Goal: Task Accomplishment & Management: Manage account settings

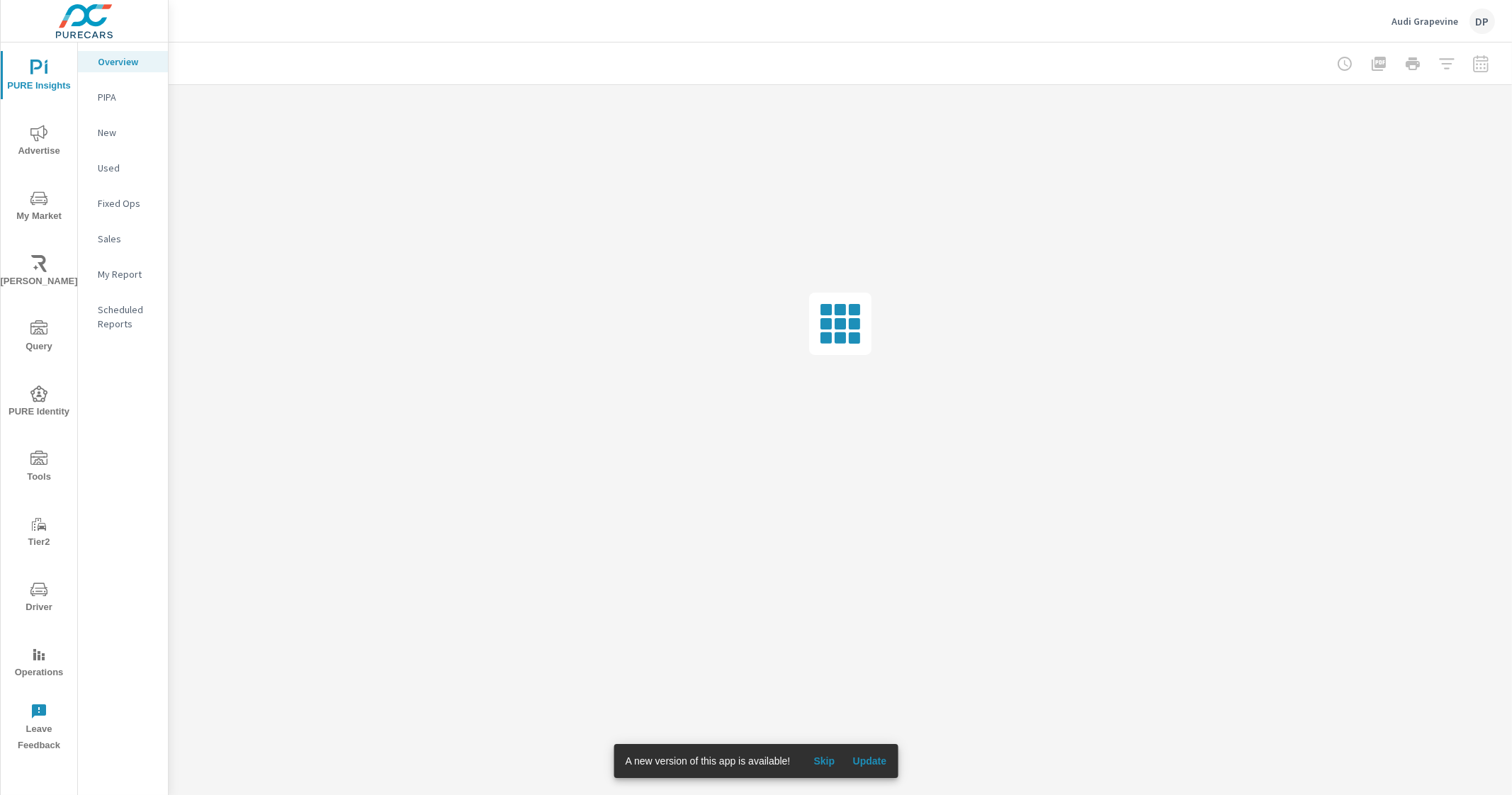
click at [128, 309] on p "Scheduled Reports" at bounding box center [127, 316] width 58 height 28
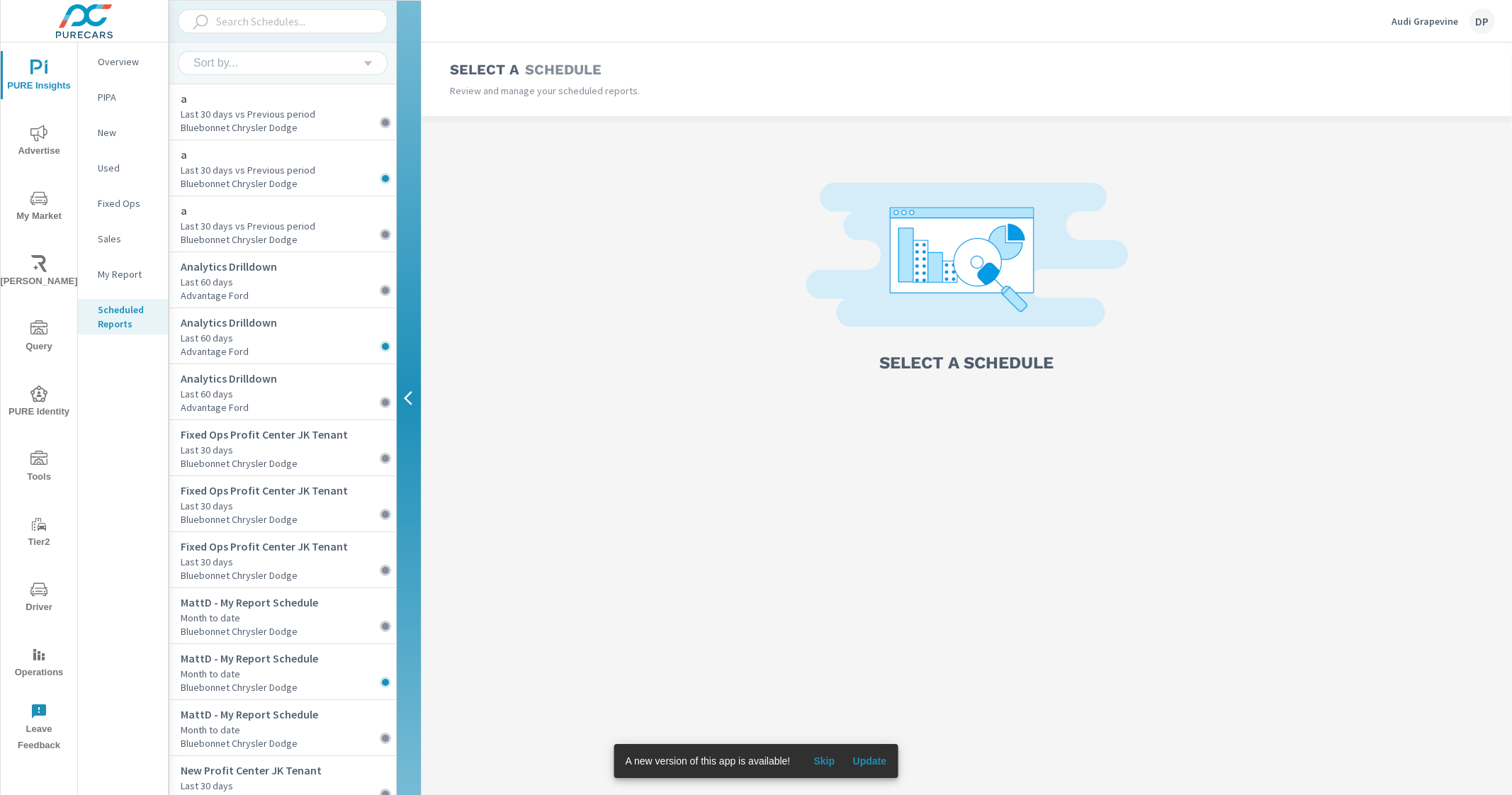
click at [325, 65] on div "Sort by..." at bounding box center [277, 63] width 170 height 13
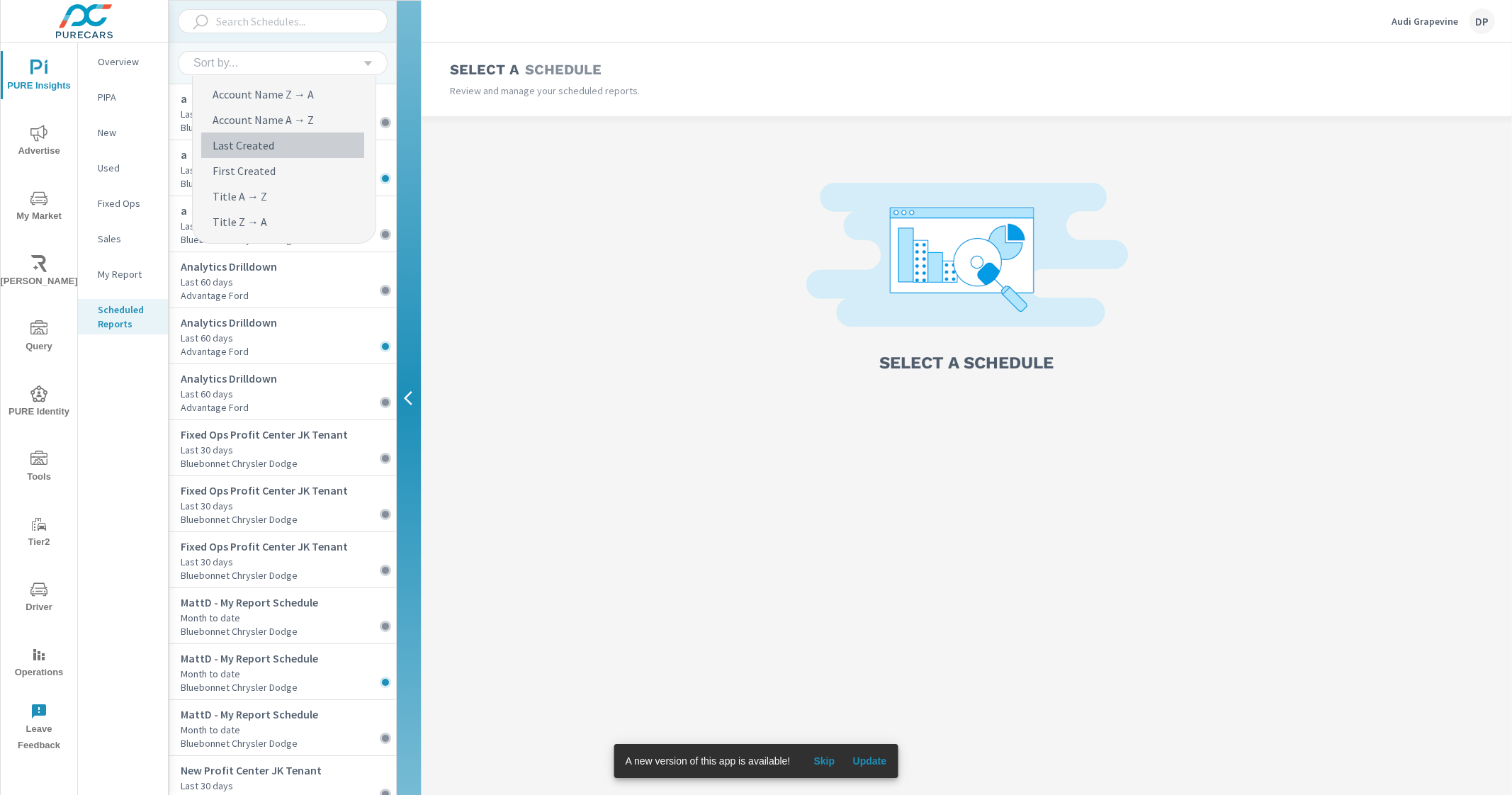
click at [297, 138] on li "Last Created" at bounding box center [282, 145] width 163 height 26
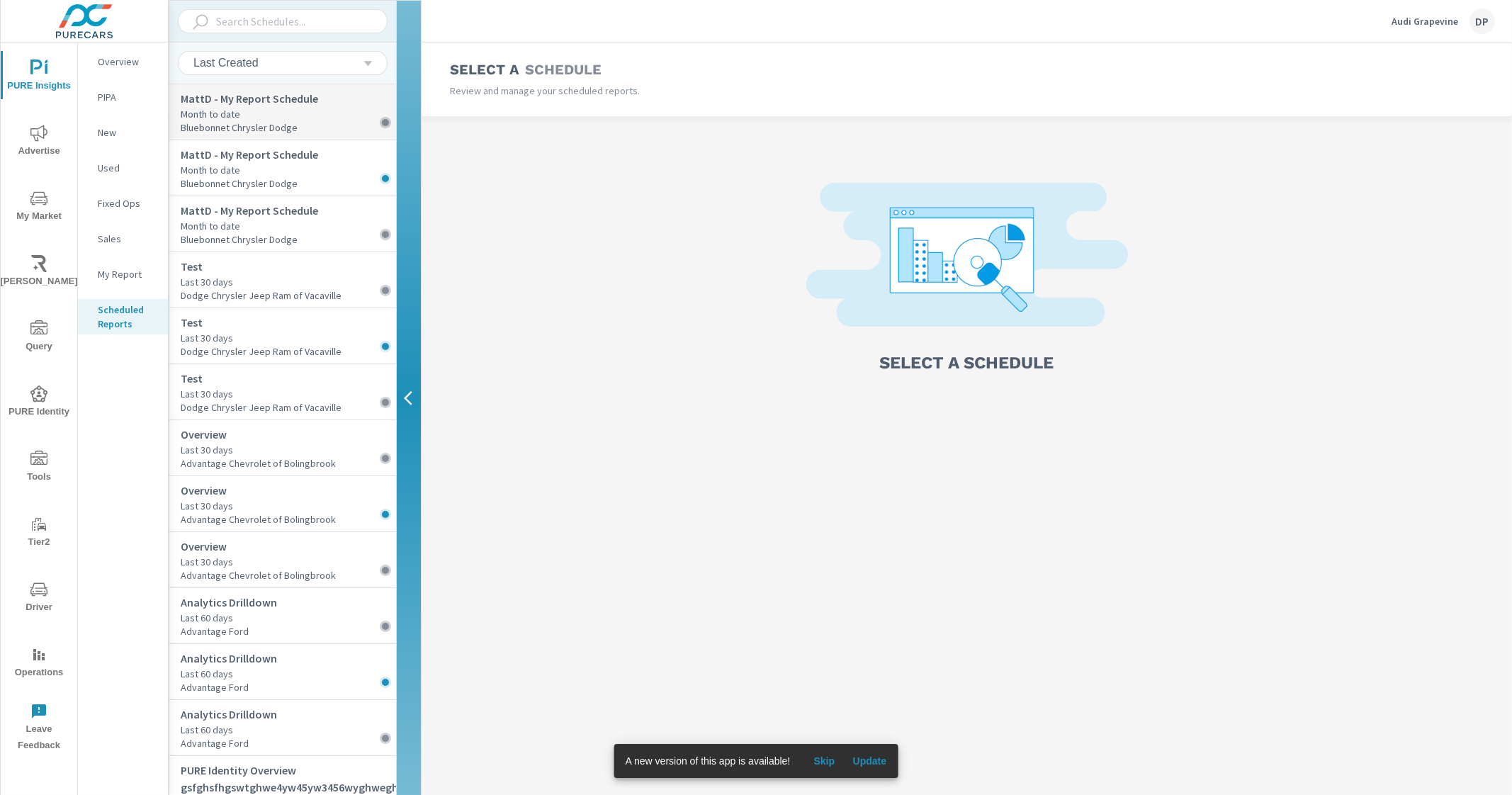
click at [308, 114] on p "Month to date" at bounding box center [288, 114] width 216 height 14
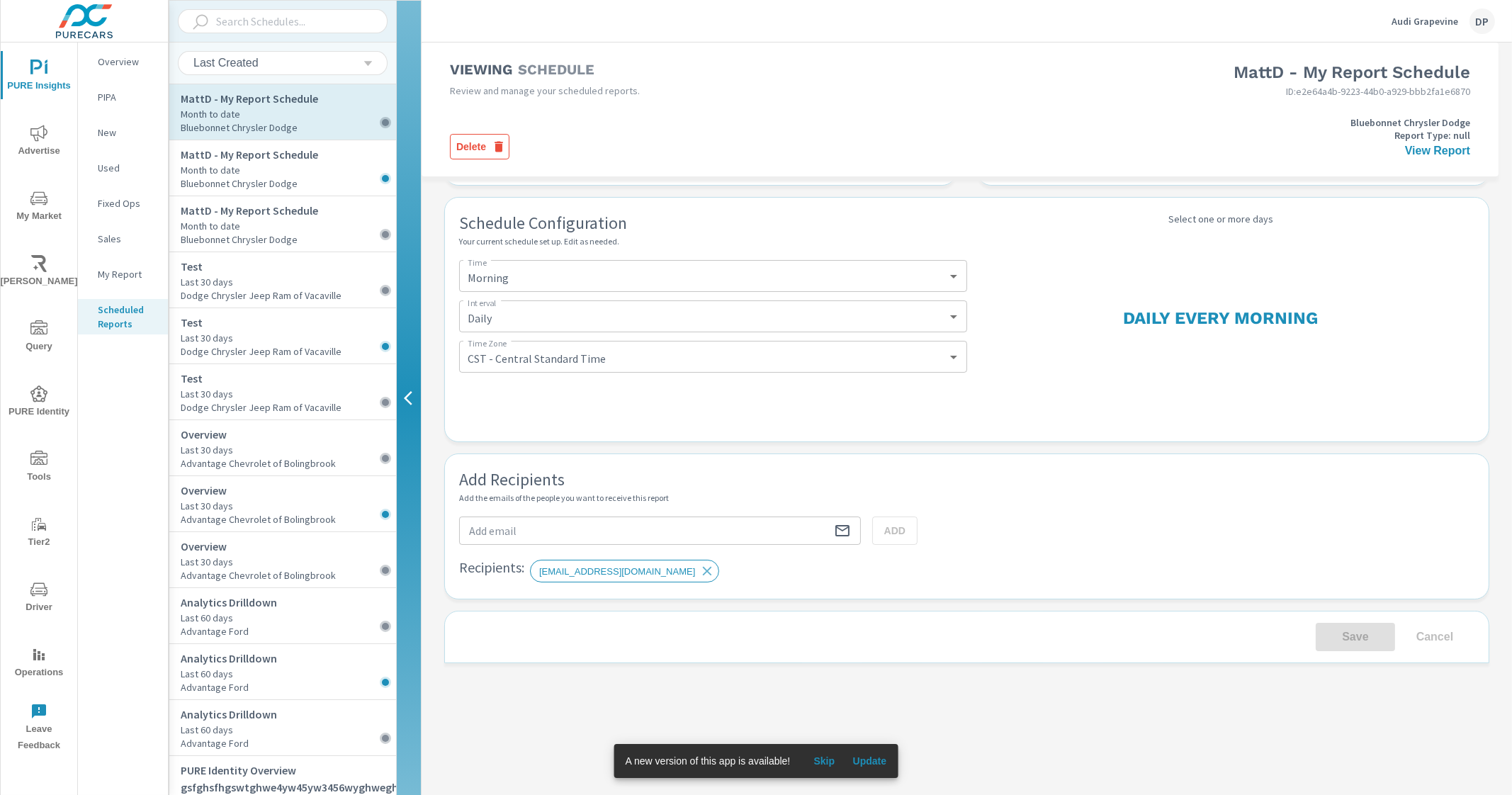
scroll to position [314, 0]
click at [247, 152] on p "MattD - My Report Schedule" at bounding box center [288, 154] width 216 height 17
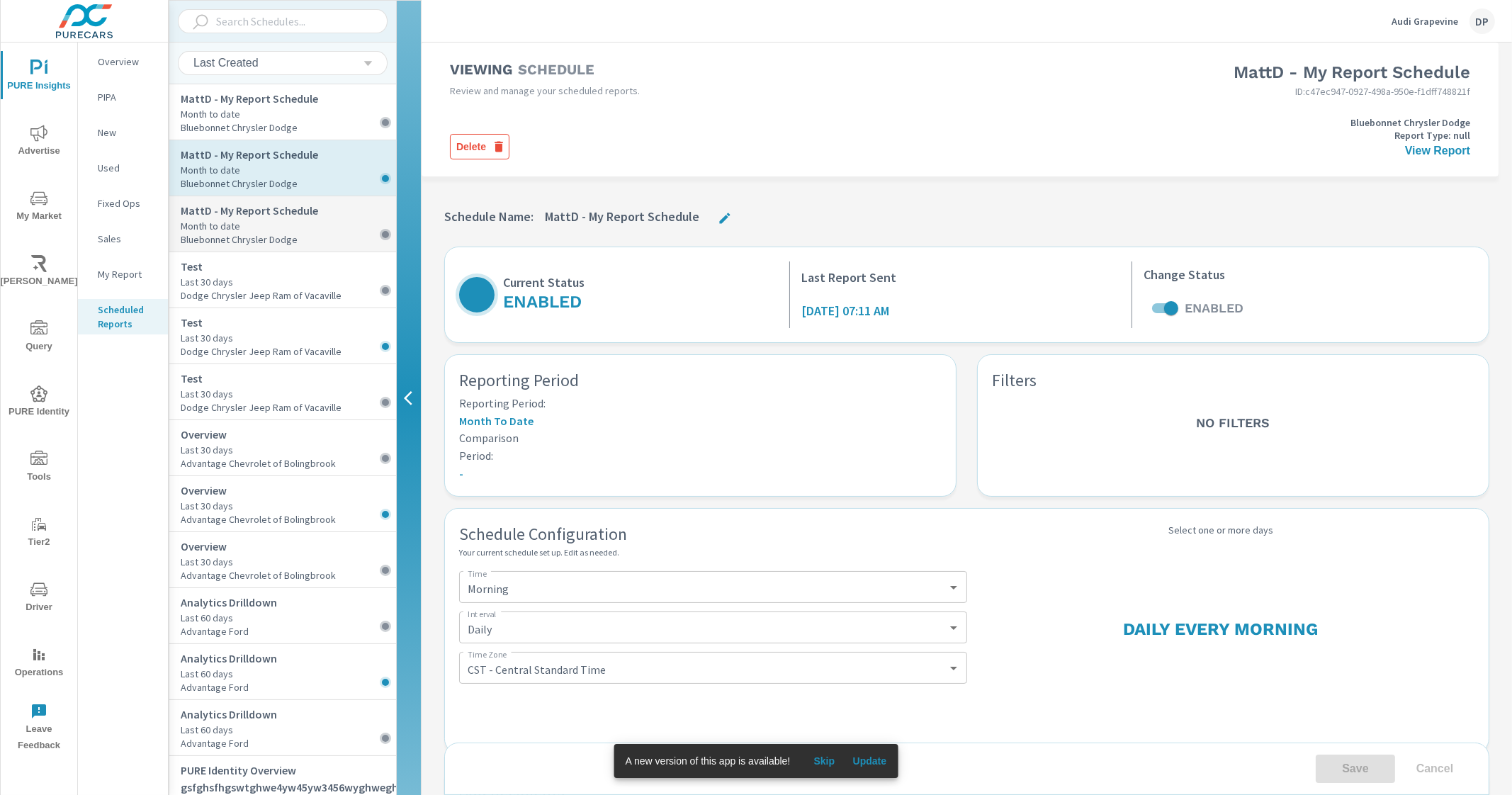
click at [315, 228] on p "Month to date" at bounding box center [288, 225] width 216 height 14
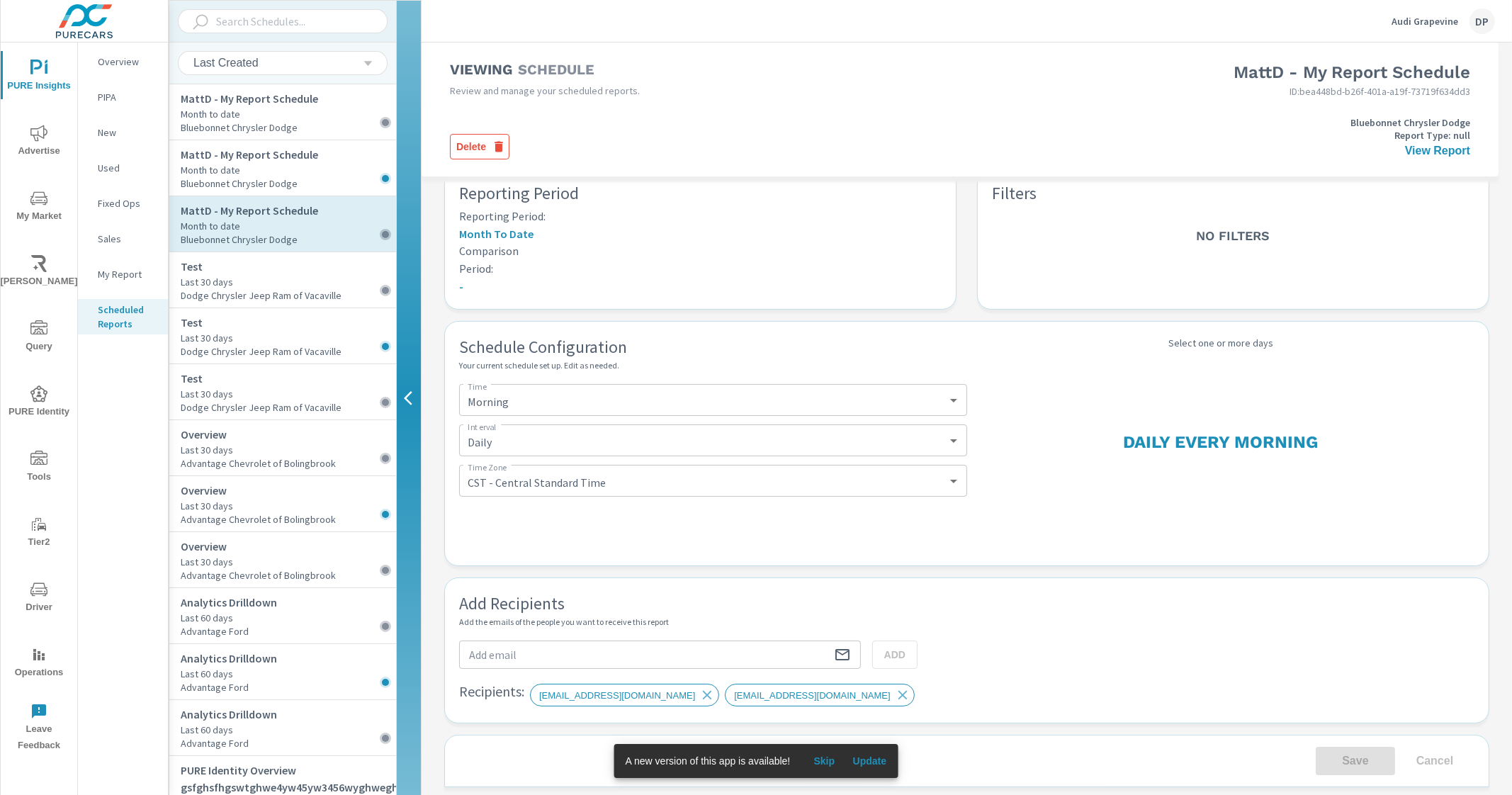
scroll to position [314, 0]
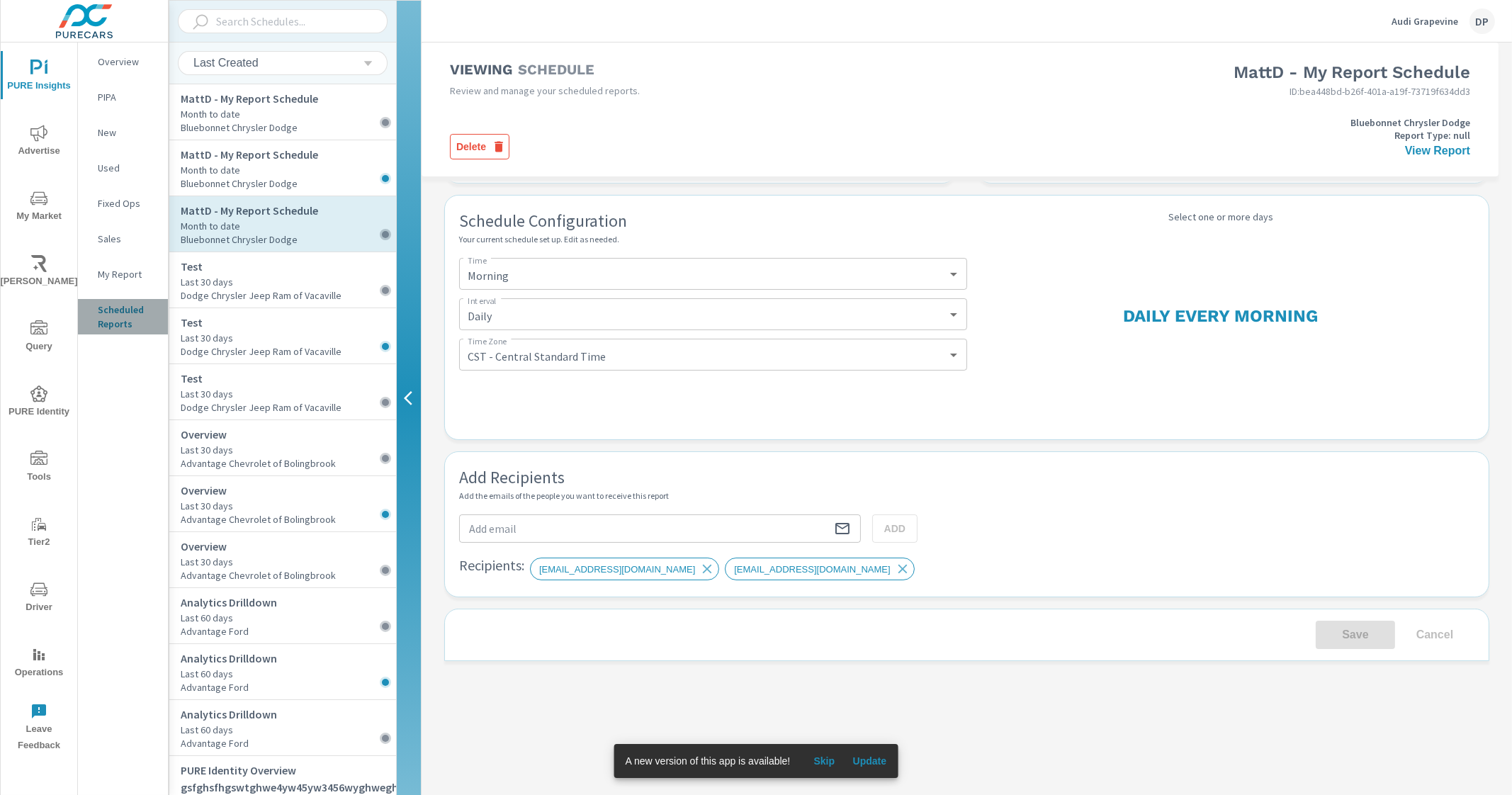
click at [116, 311] on p "Scheduled Reports" at bounding box center [127, 316] width 58 height 28
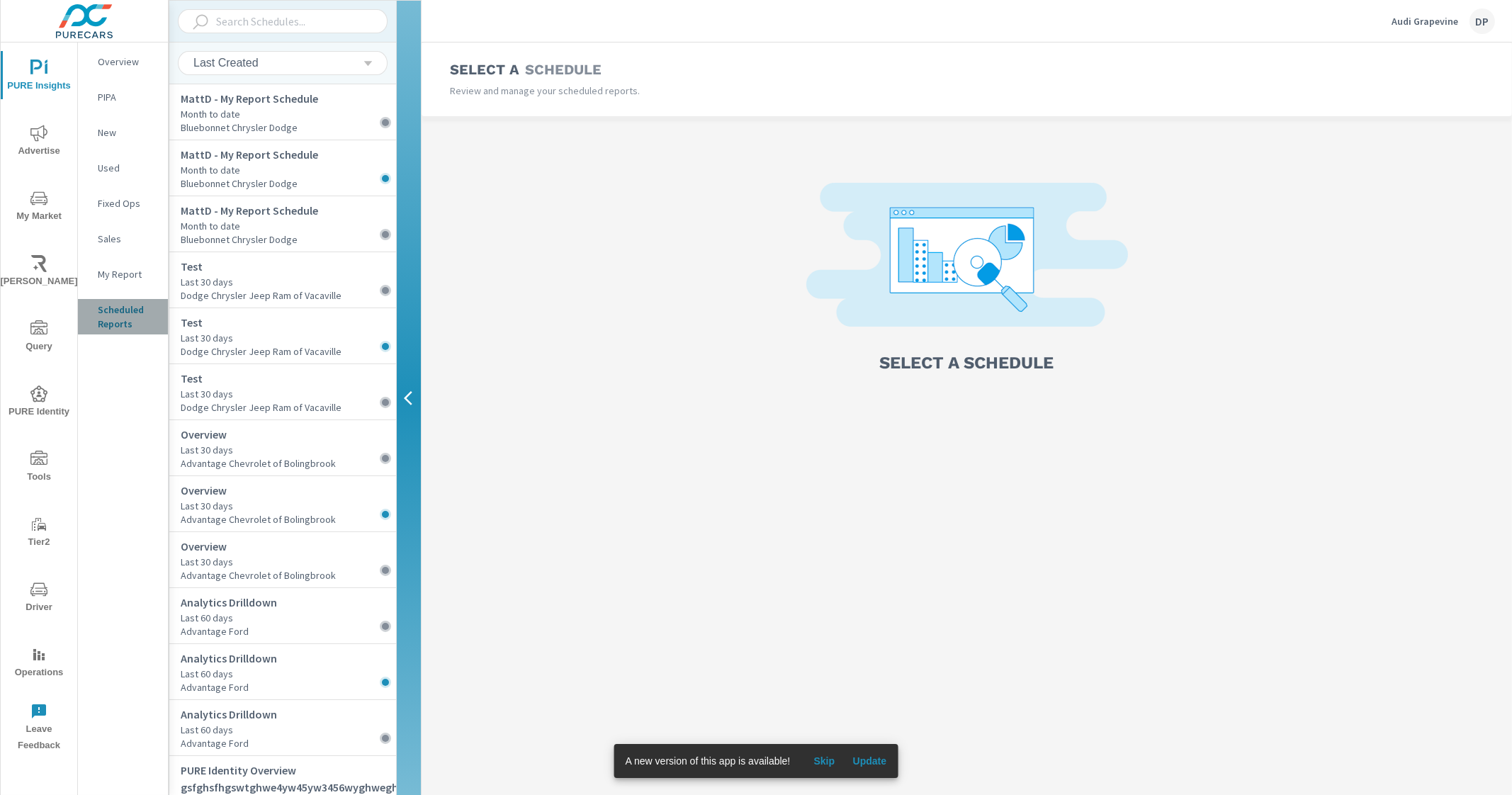
click at [118, 315] on p "Scheduled Reports" at bounding box center [127, 316] width 58 height 28
click at [885, 750] on button "Update" at bounding box center [870, 760] width 45 height 23
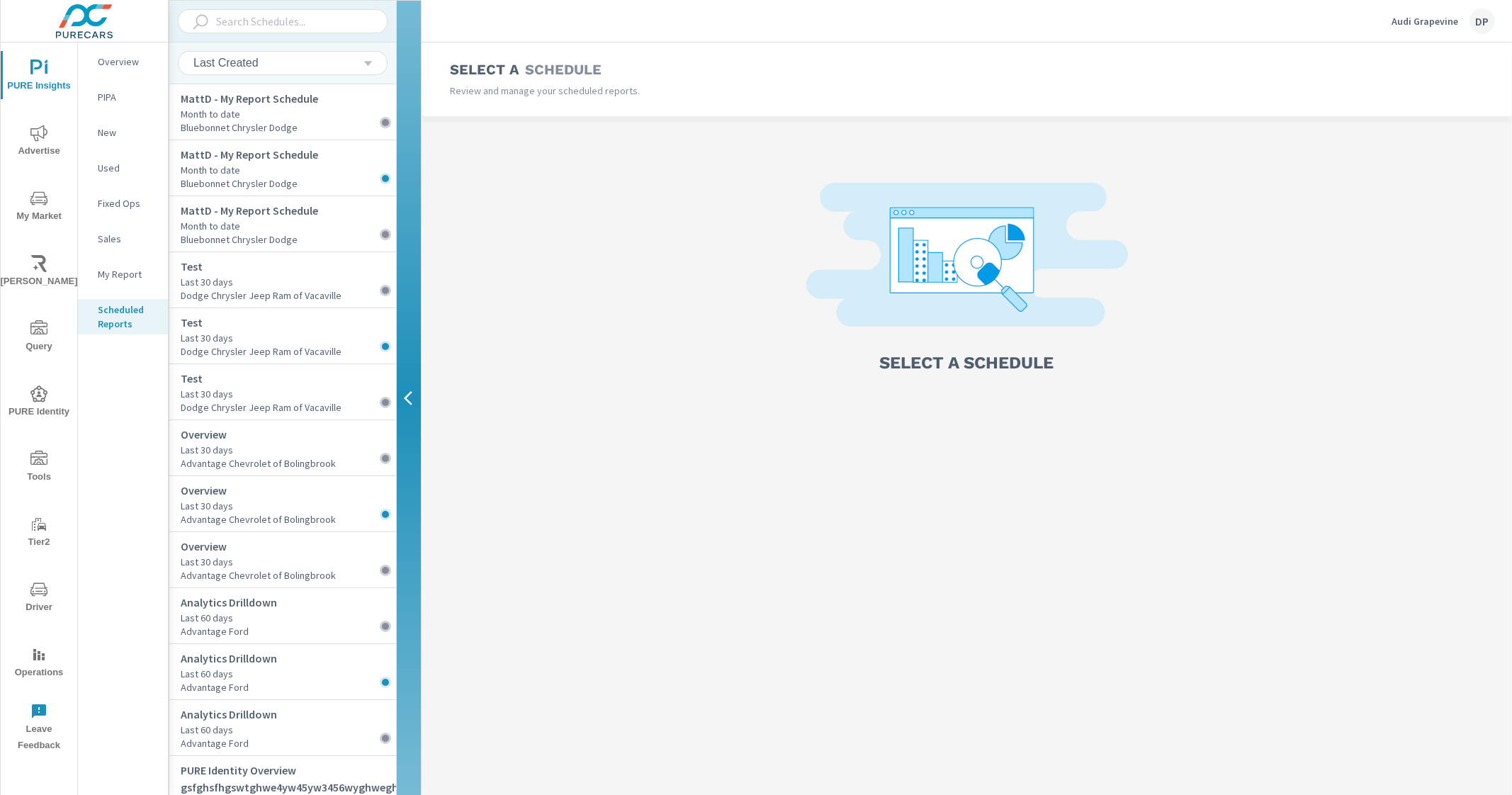
click at [987, 338] on img at bounding box center [967, 261] width 322 height 158
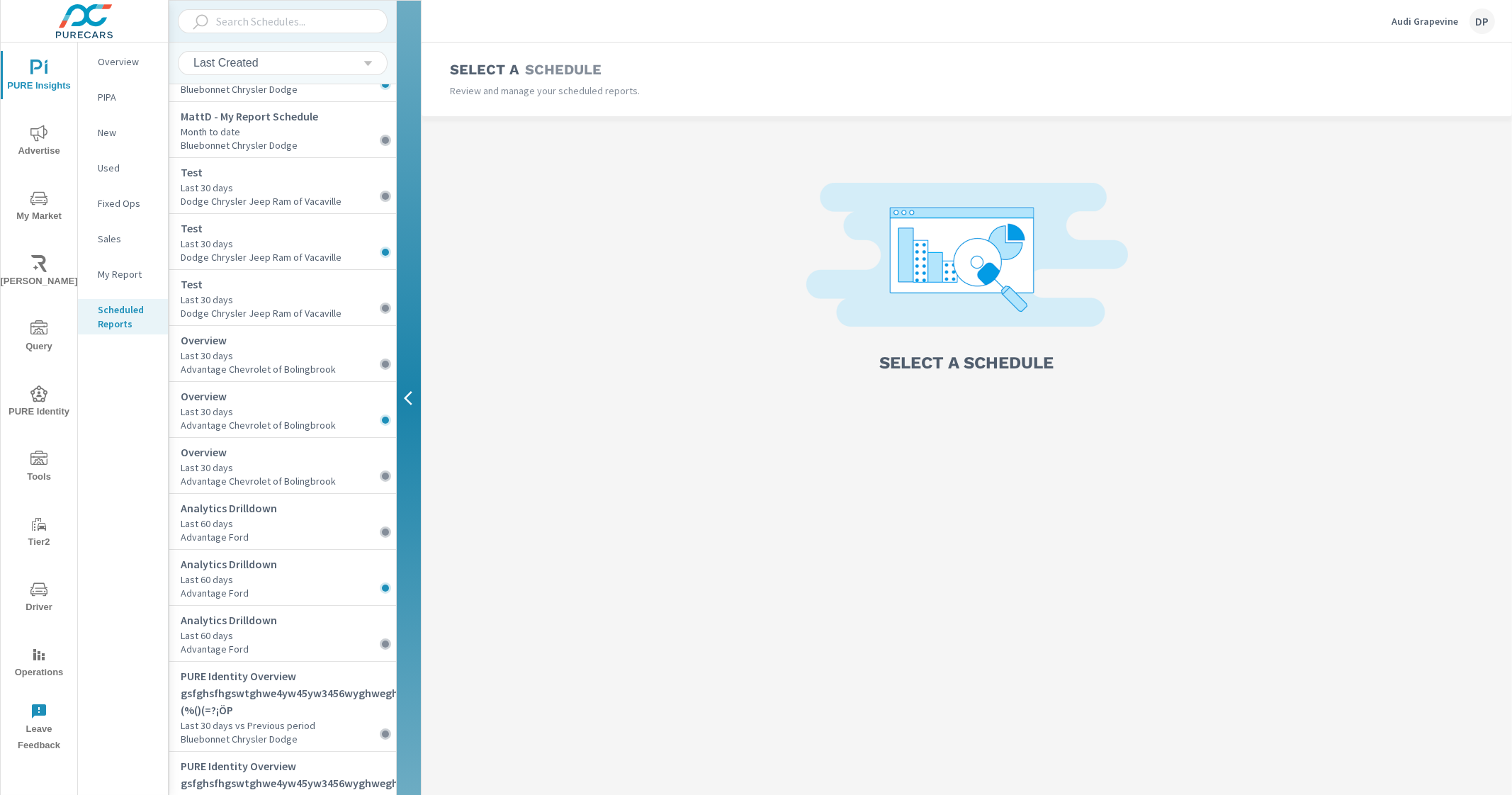
scroll to position [101, 0]
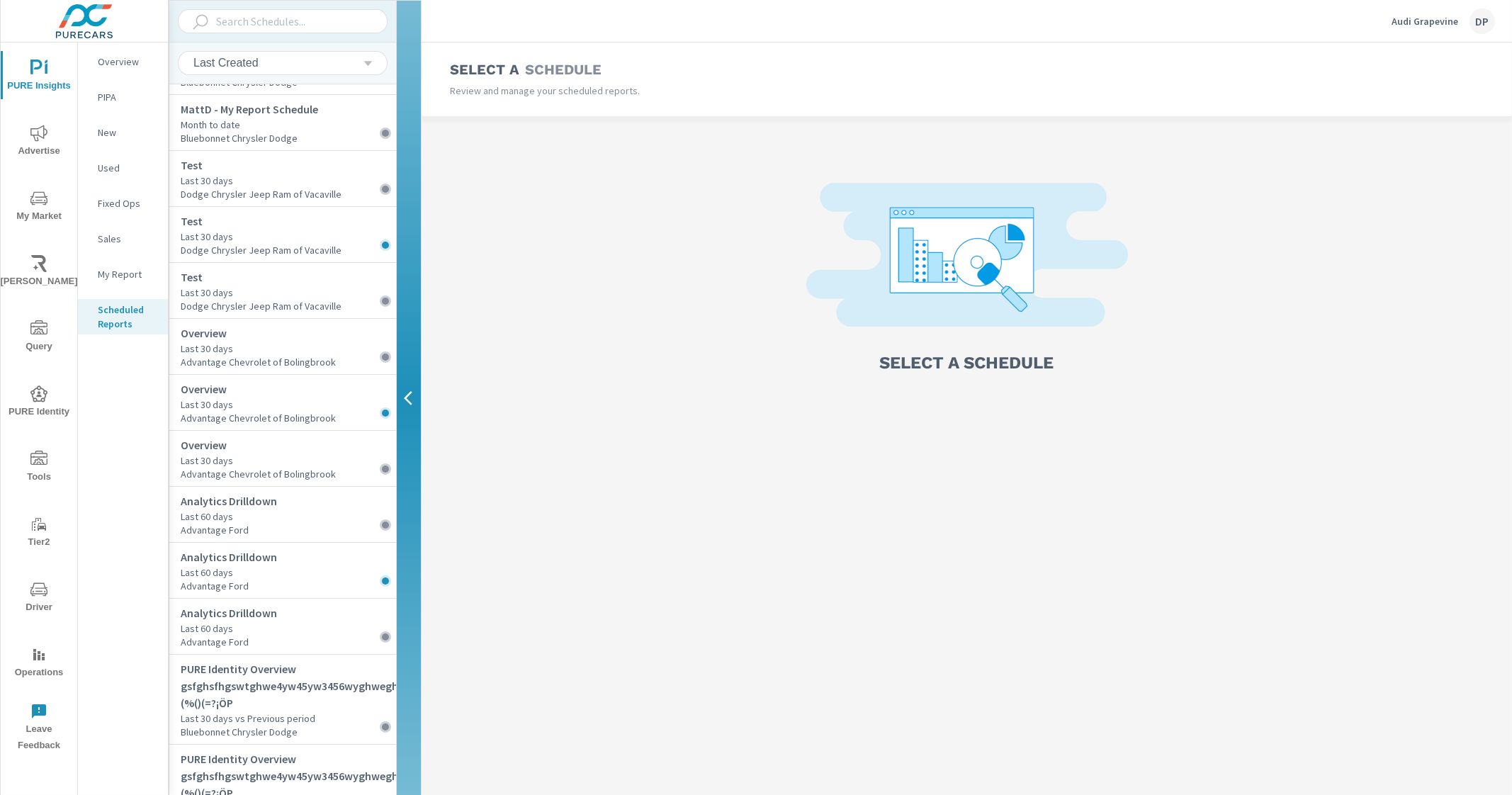
click at [423, 233] on div "Select a Schedule" at bounding box center [967, 278] width 1090 height 325
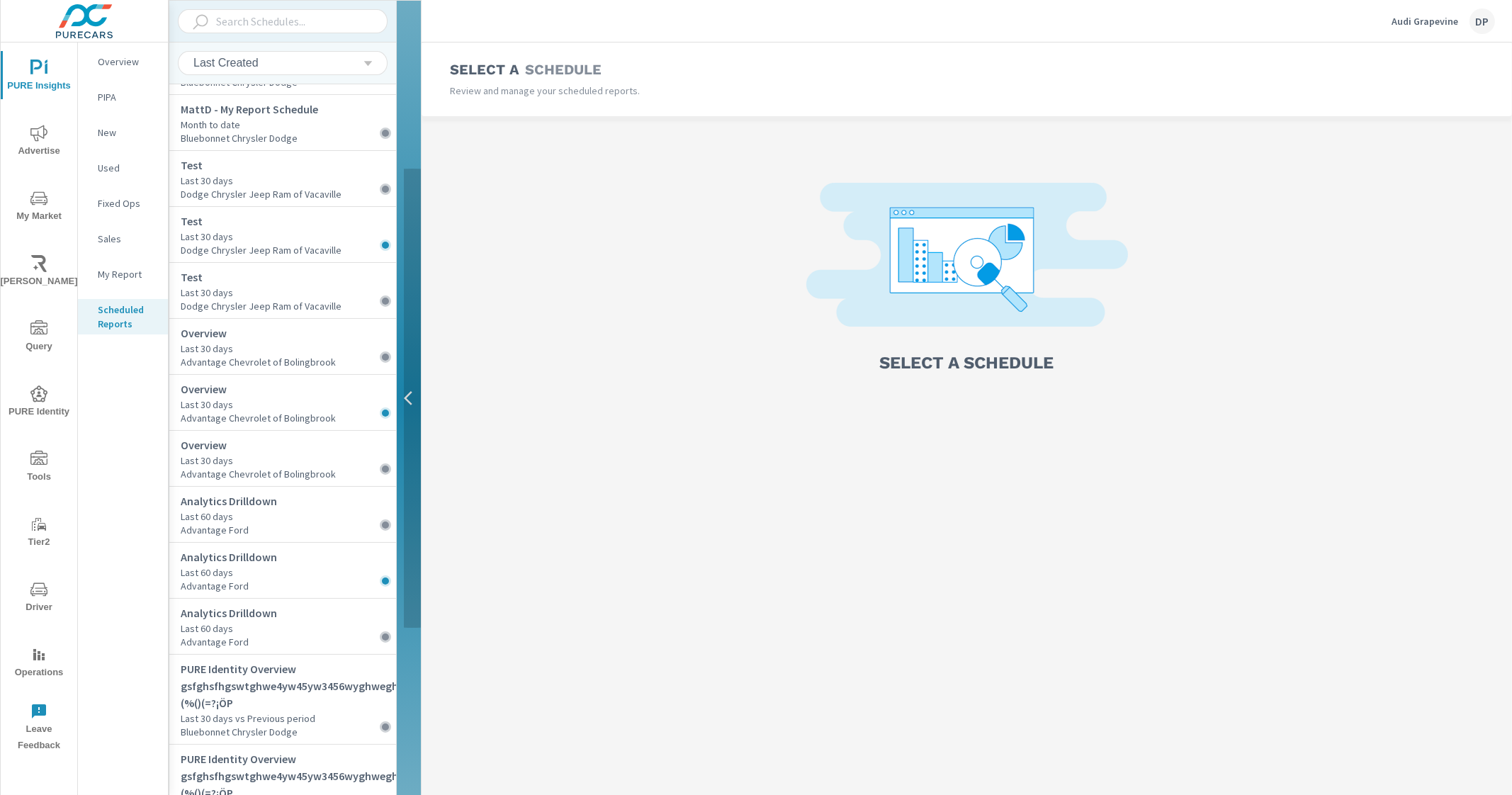
click at [408, 247] on button "button" at bounding box center [408, 398] width 24 height 795
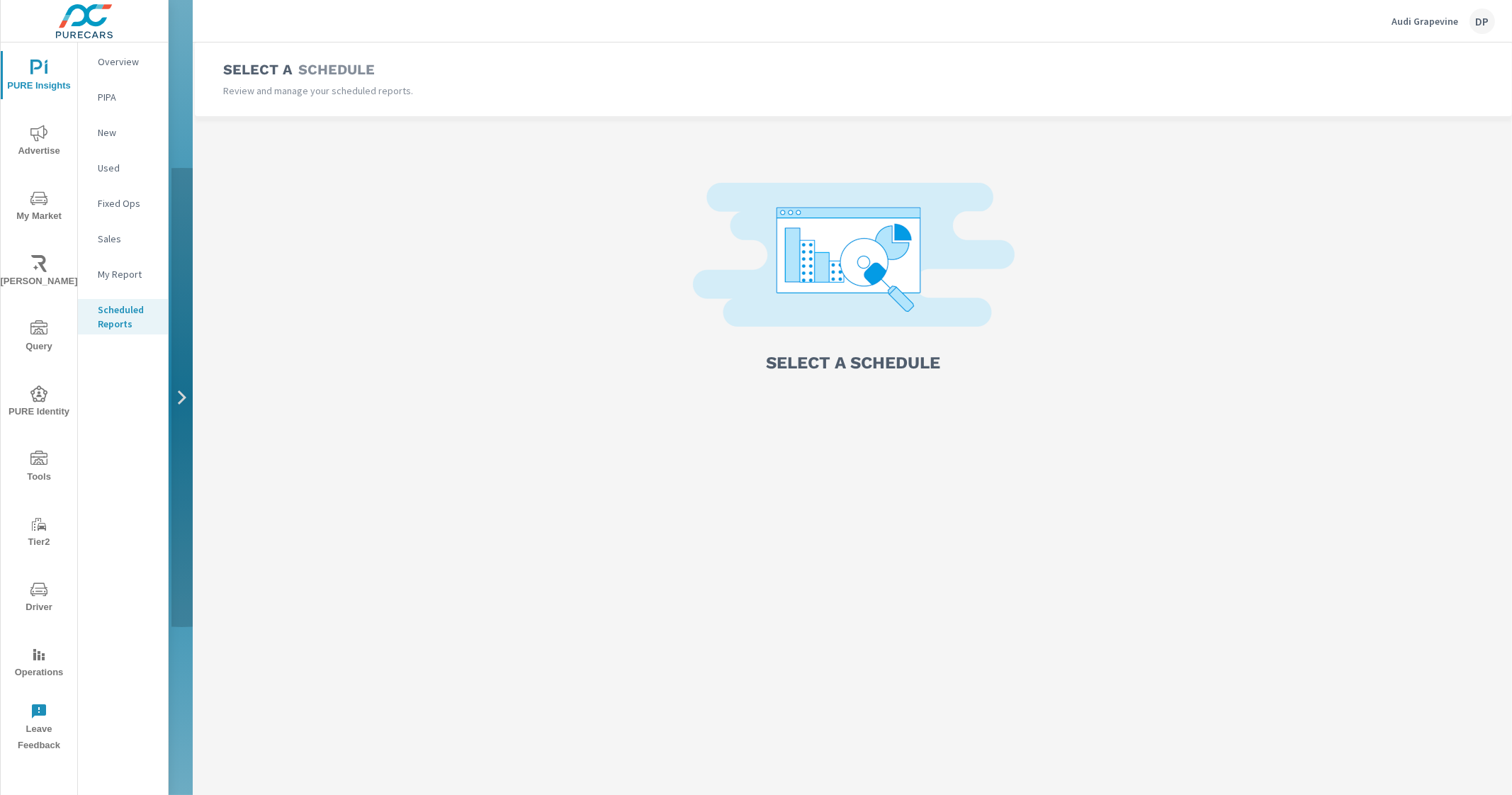
click at [179, 296] on button "button" at bounding box center [180, 398] width 24 height 795
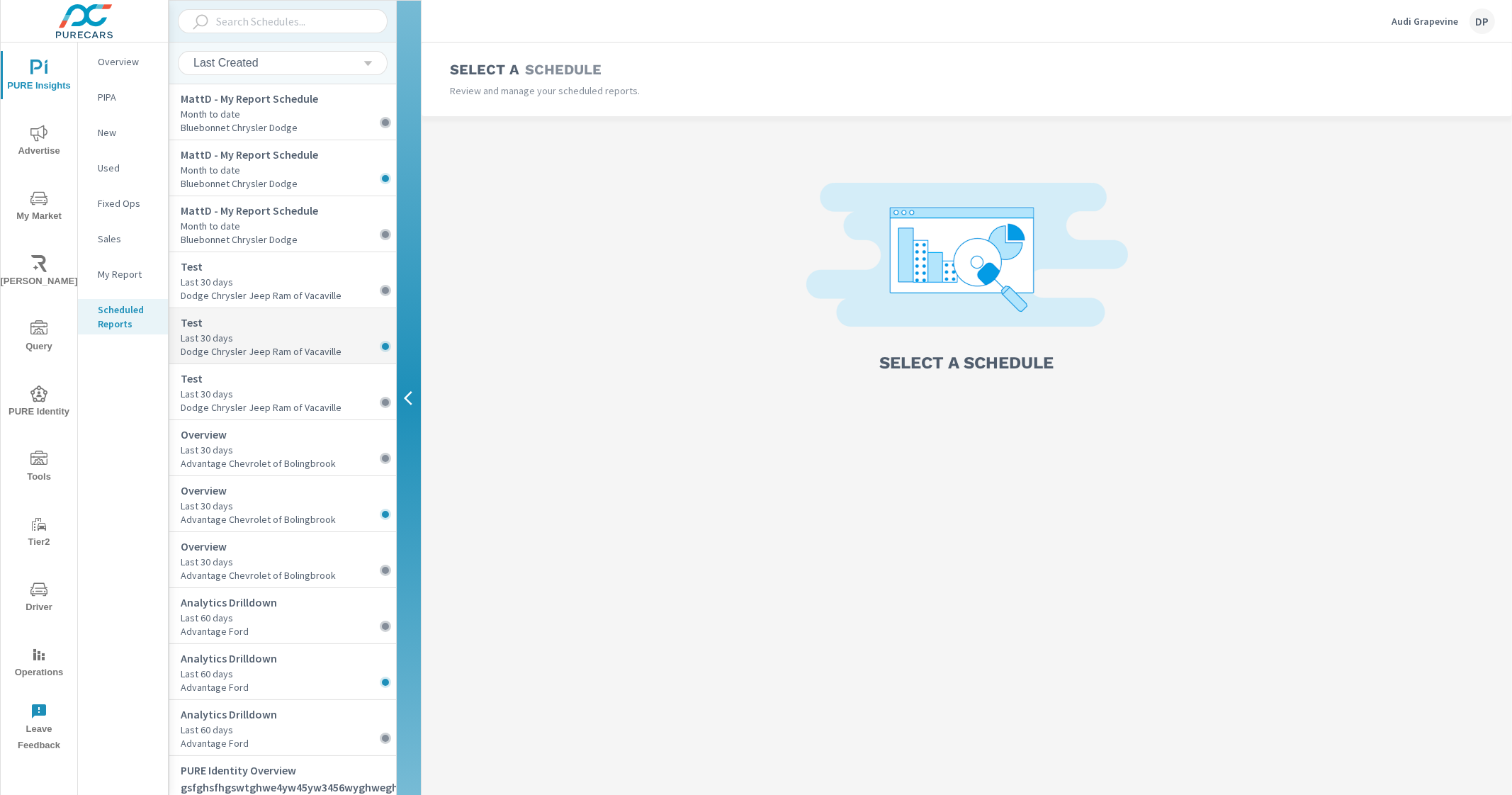
click at [288, 327] on p "Test" at bounding box center [288, 322] width 216 height 17
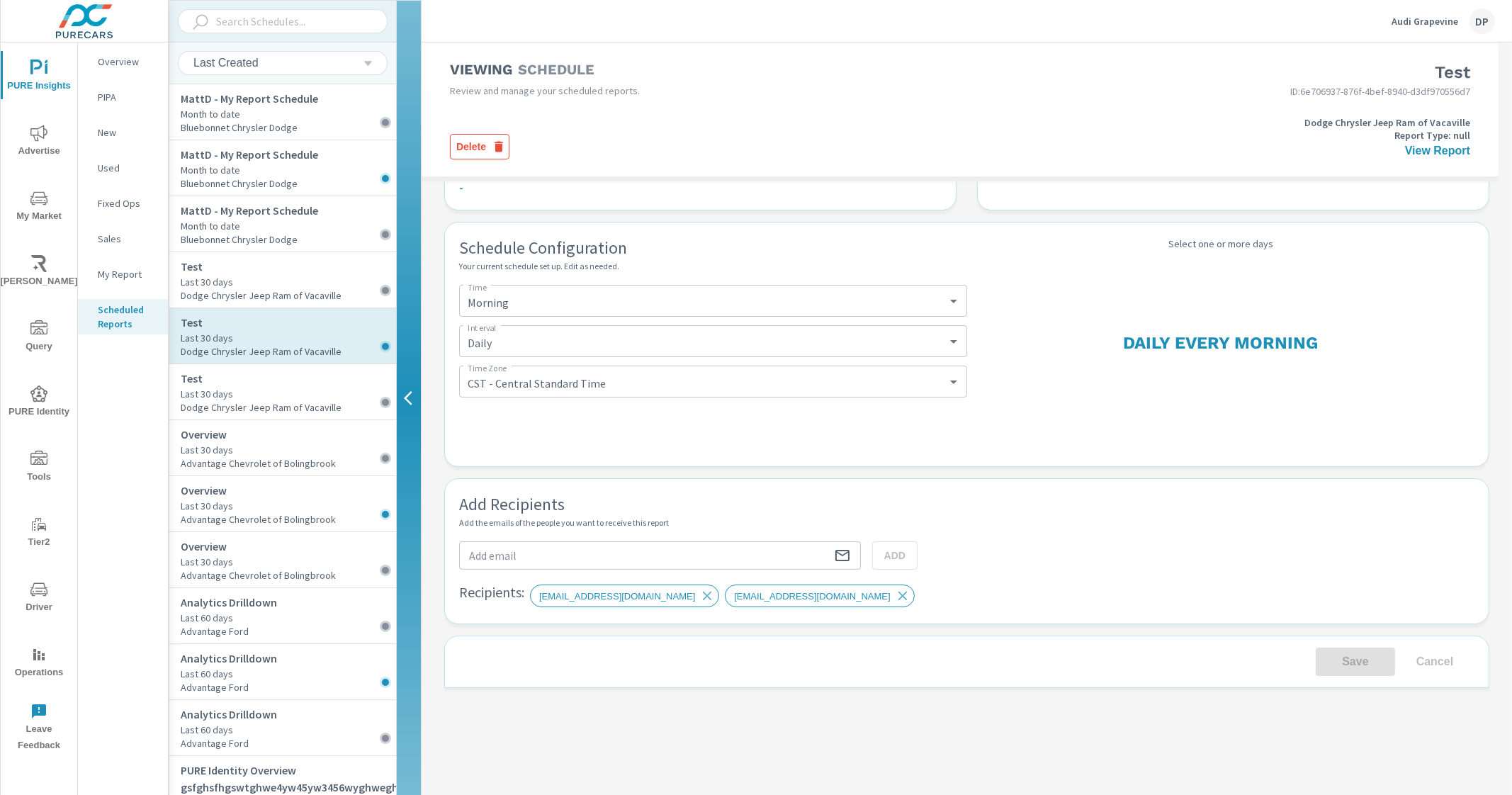
scroll to position [314, 0]
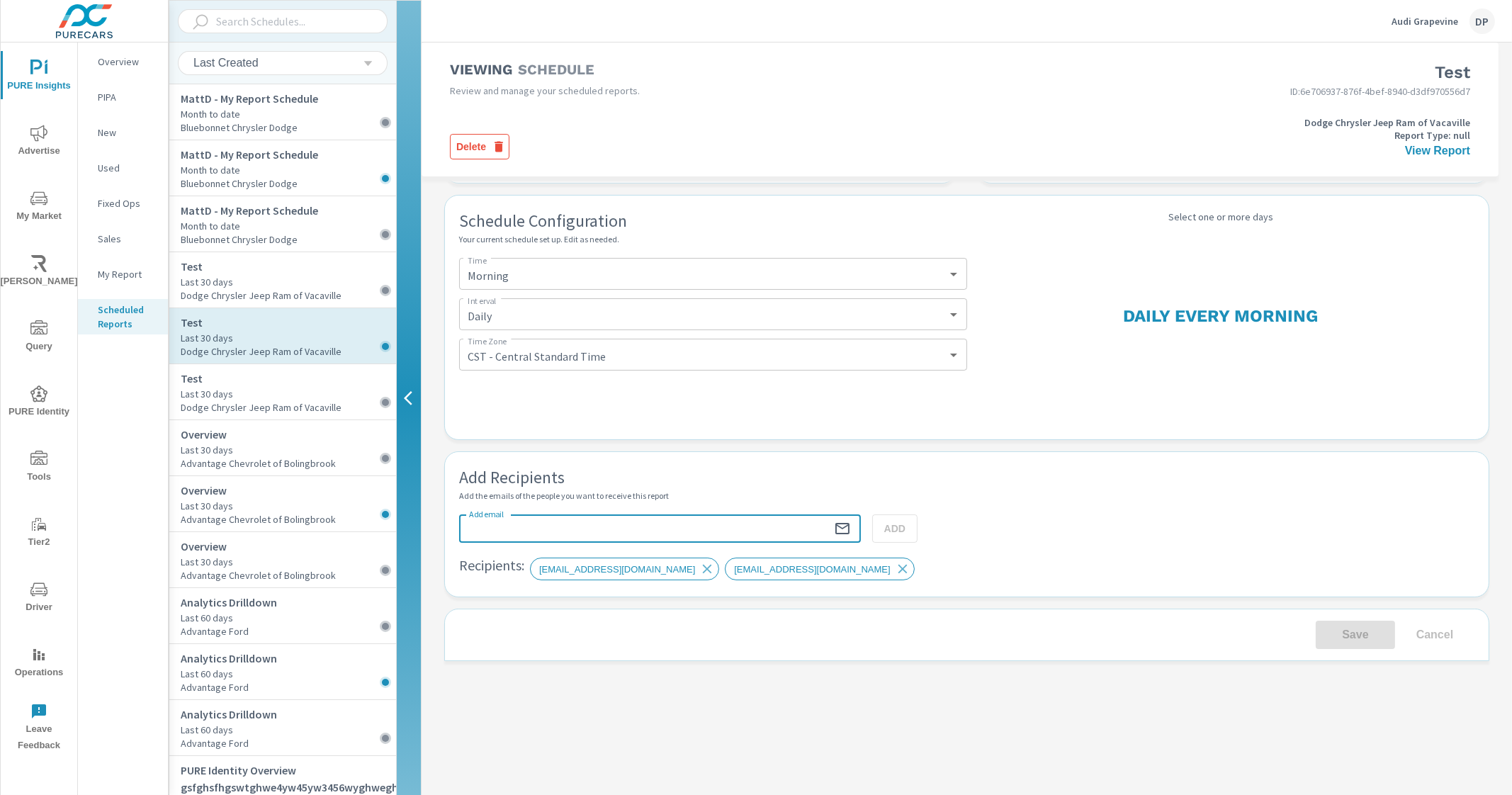
click at [620, 527] on input "Add email" at bounding box center [647, 529] width 375 height 28
type input "[EMAIL_ADDRESS][DOMAIN_NAME]"
click at [894, 533] on span "ADD" at bounding box center [895, 528] width 33 height 13
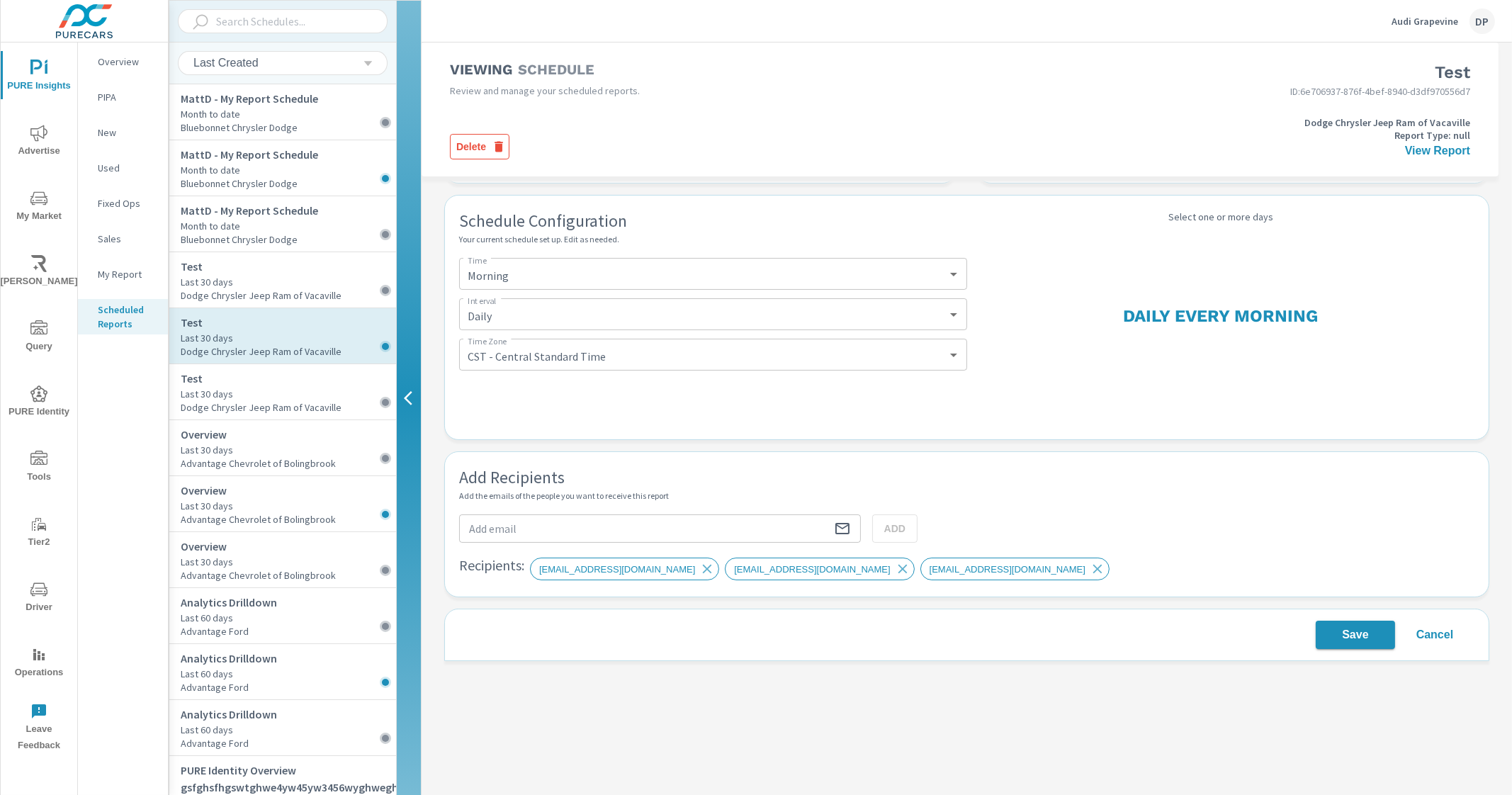
click at [1327, 638] on span "Save" at bounding box center [1355, 635] width 68 height 17
